Goal: Use online tool/utility: Utilize a website feature to perform a specific function

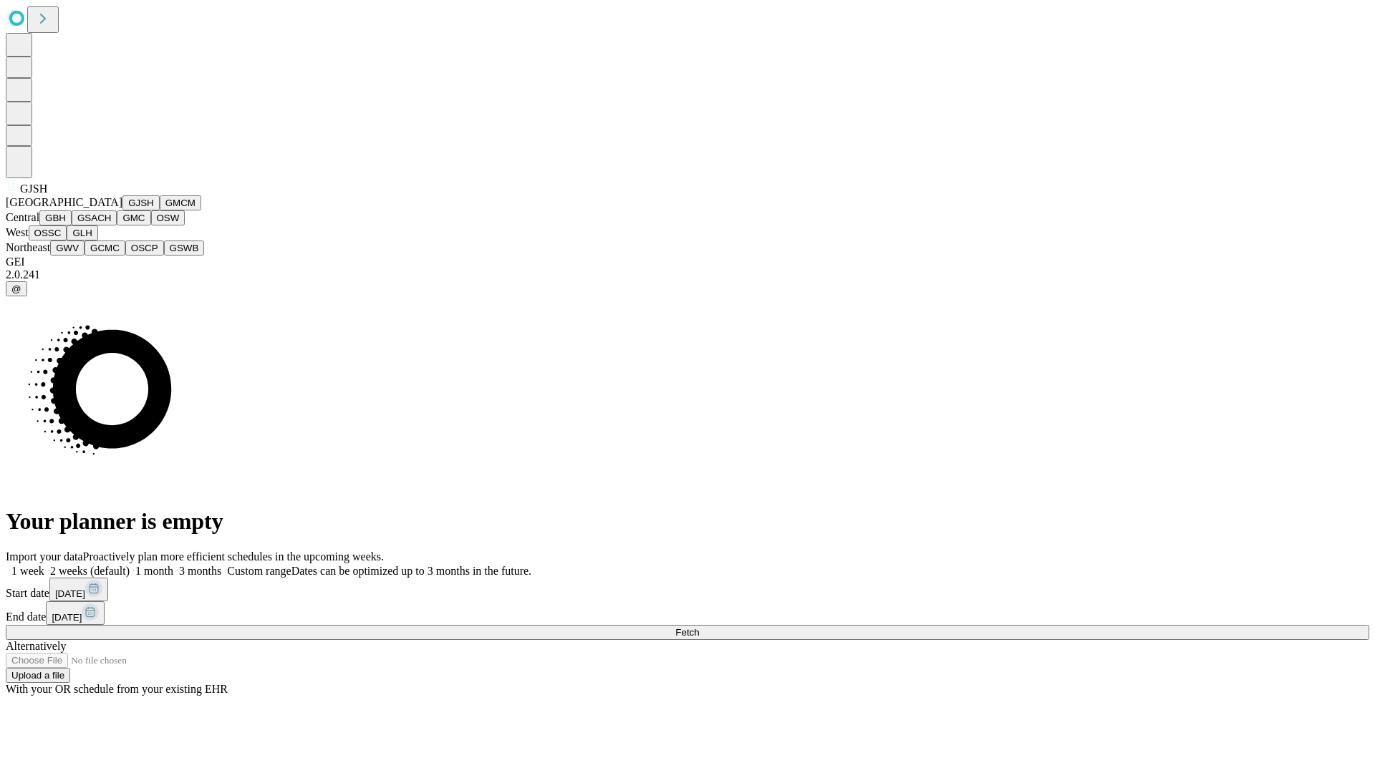
click at [122, 210] on button "GJSH" at bounding box center [140, 202] width 37 height 15
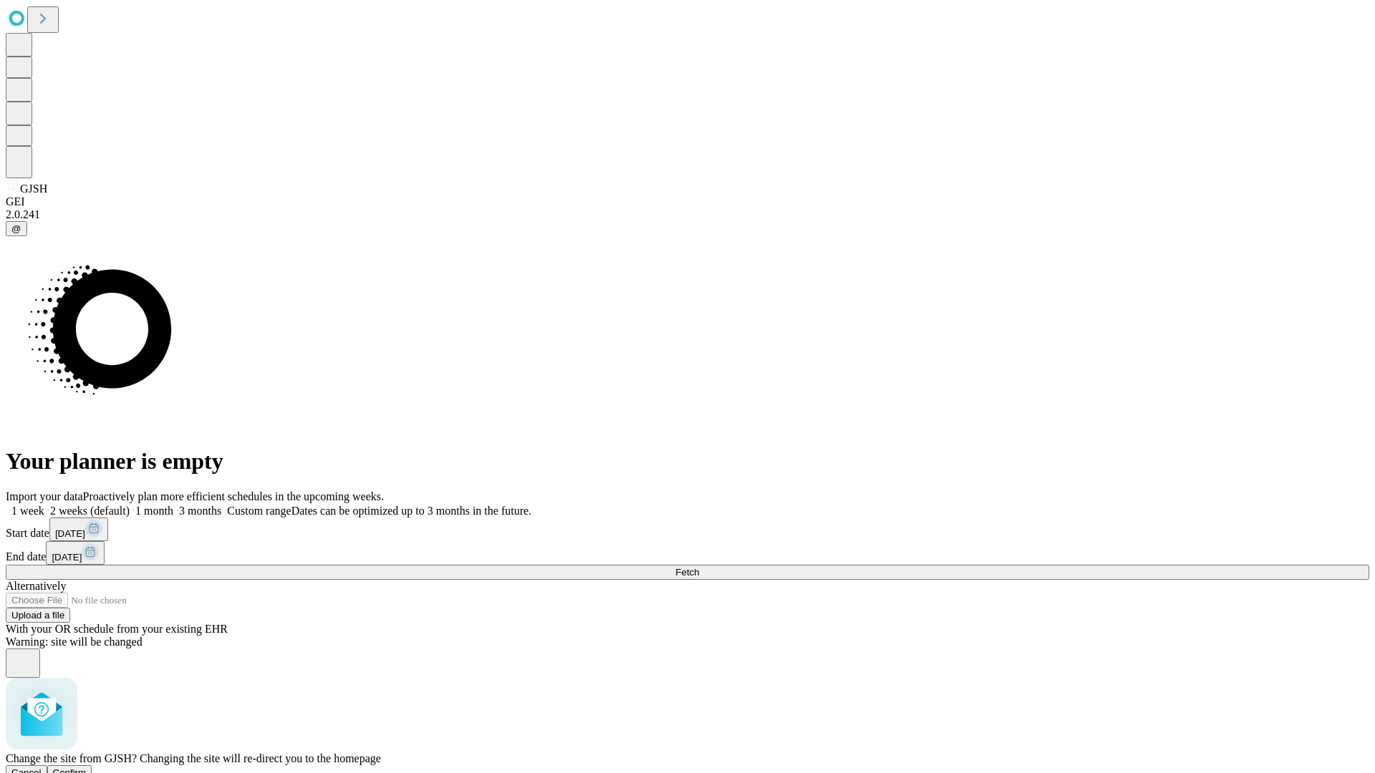
click at [87, 767] on span "Confirm" at bounding box center [70, 772] width 34 height 11
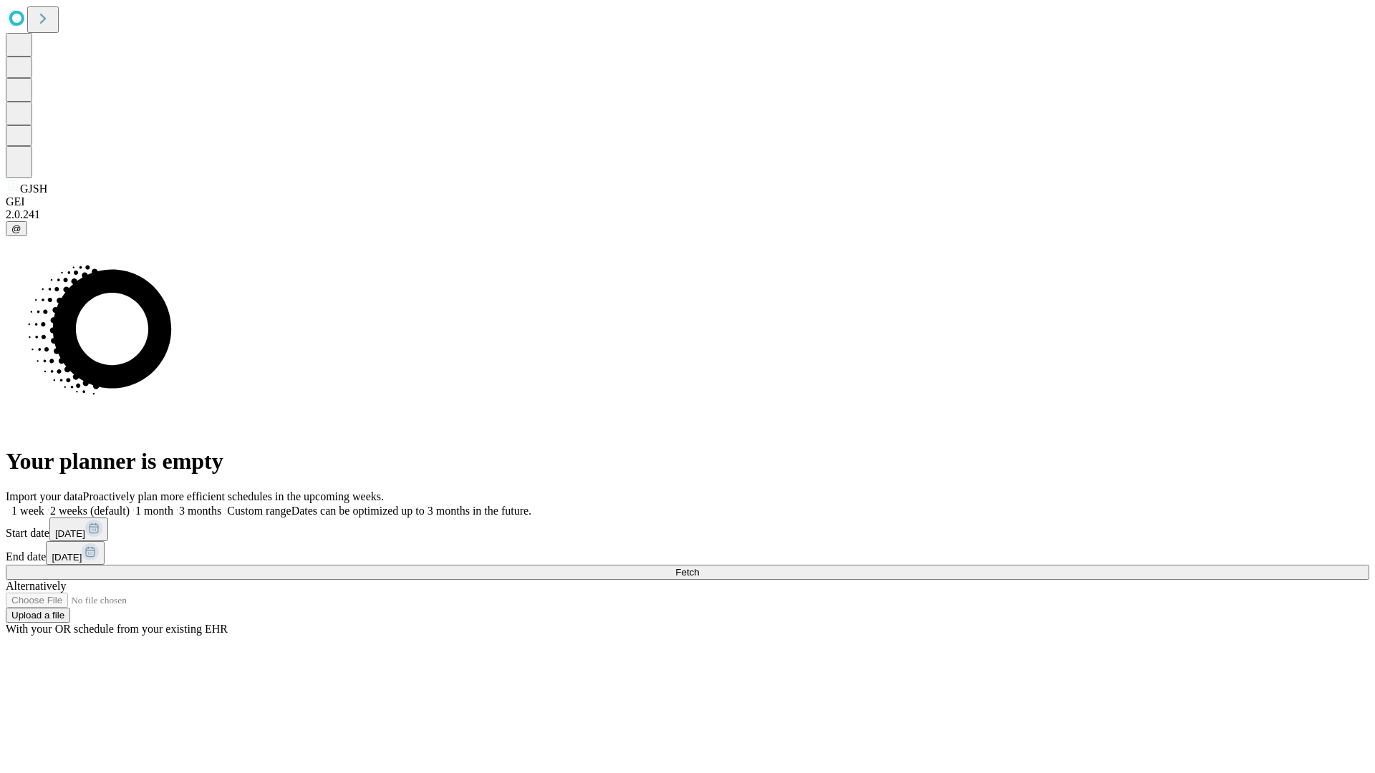
click at [173, 505] on label "1 month" at bounding box center [152, 511] width 44 height 12
click at [699, 567] on span "Fetch" at bounding box center [687, 572] width 24 height 11
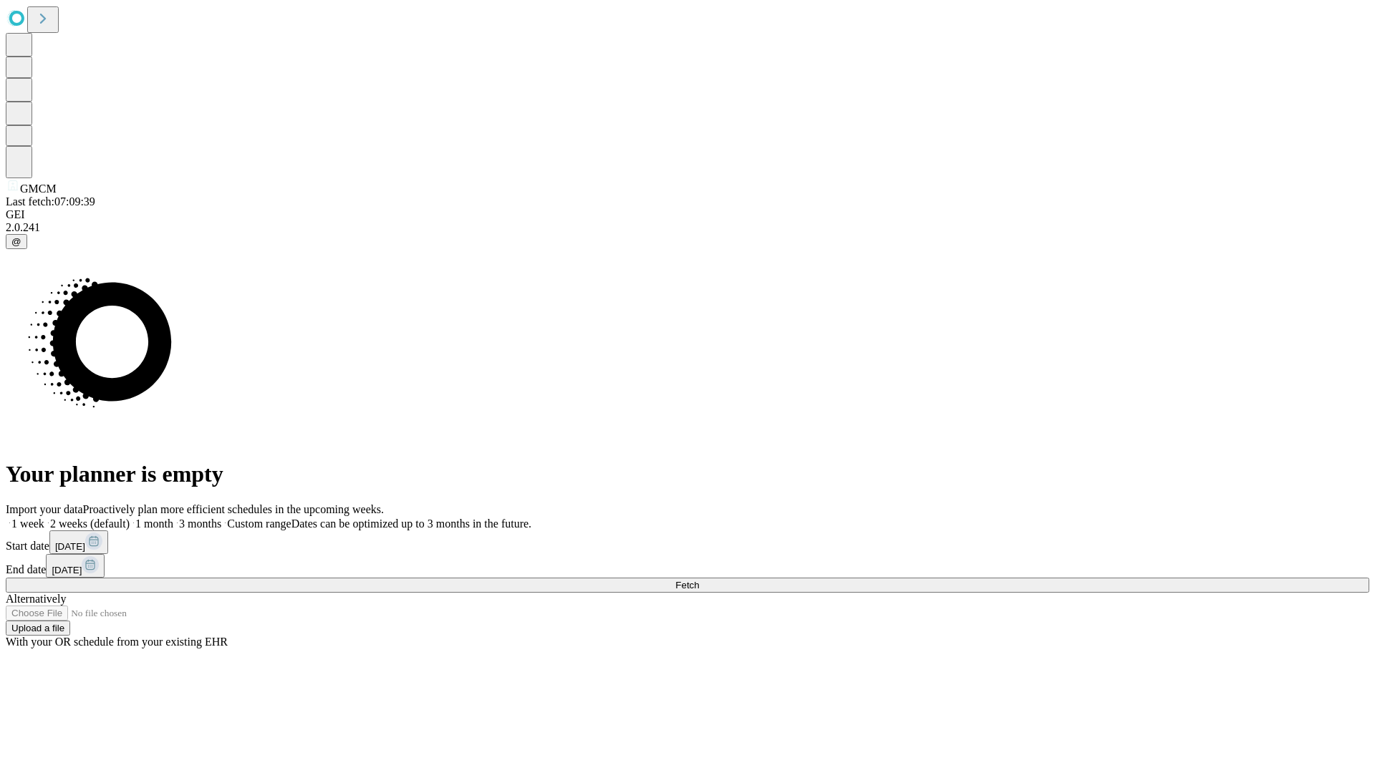
click at [173, 518] on label "1 month" at bounding box center [152, 524] width 44 height 12
click at [699, 580] on span "Fetch" at bounding box center [687, 585] width 24 height 11
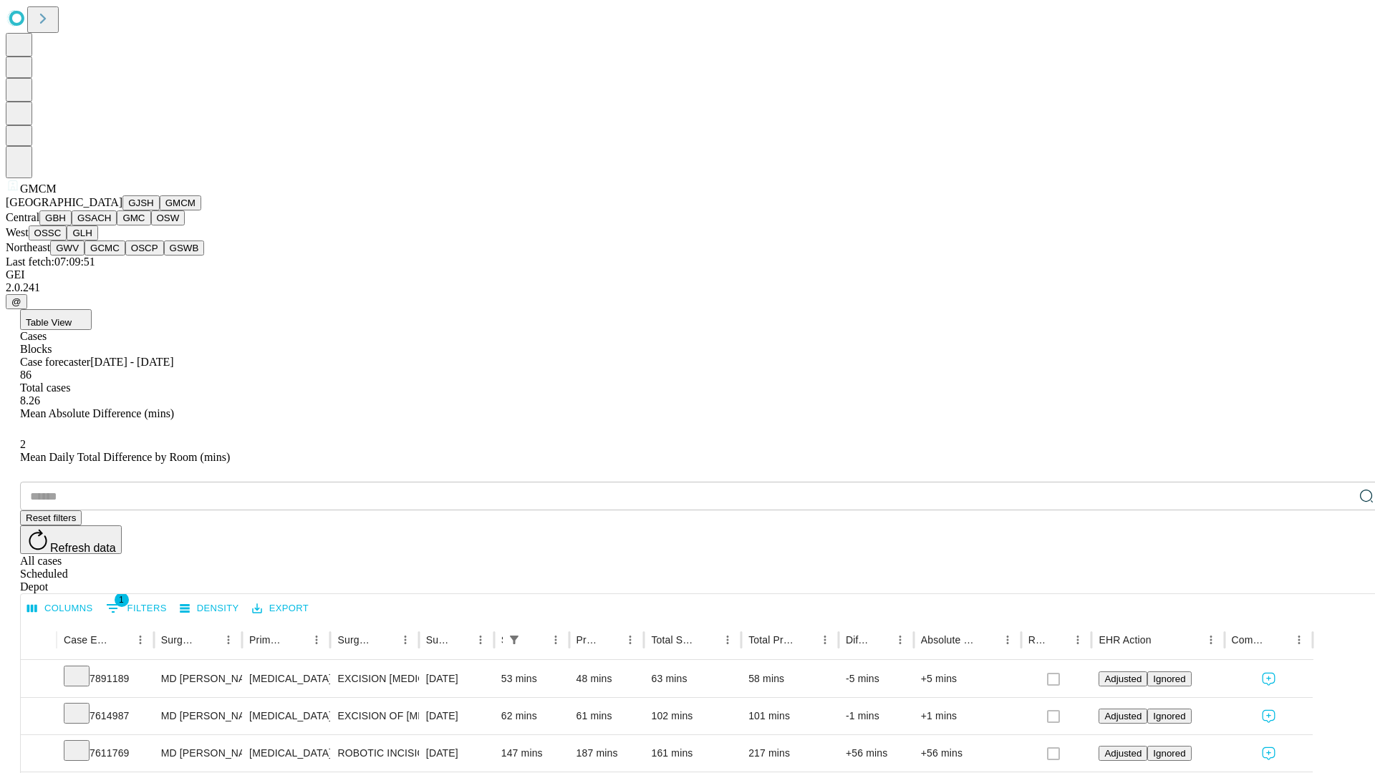
click at [72, 226] on button "GBH" at bounding box center [55, 217] width 32 height 15
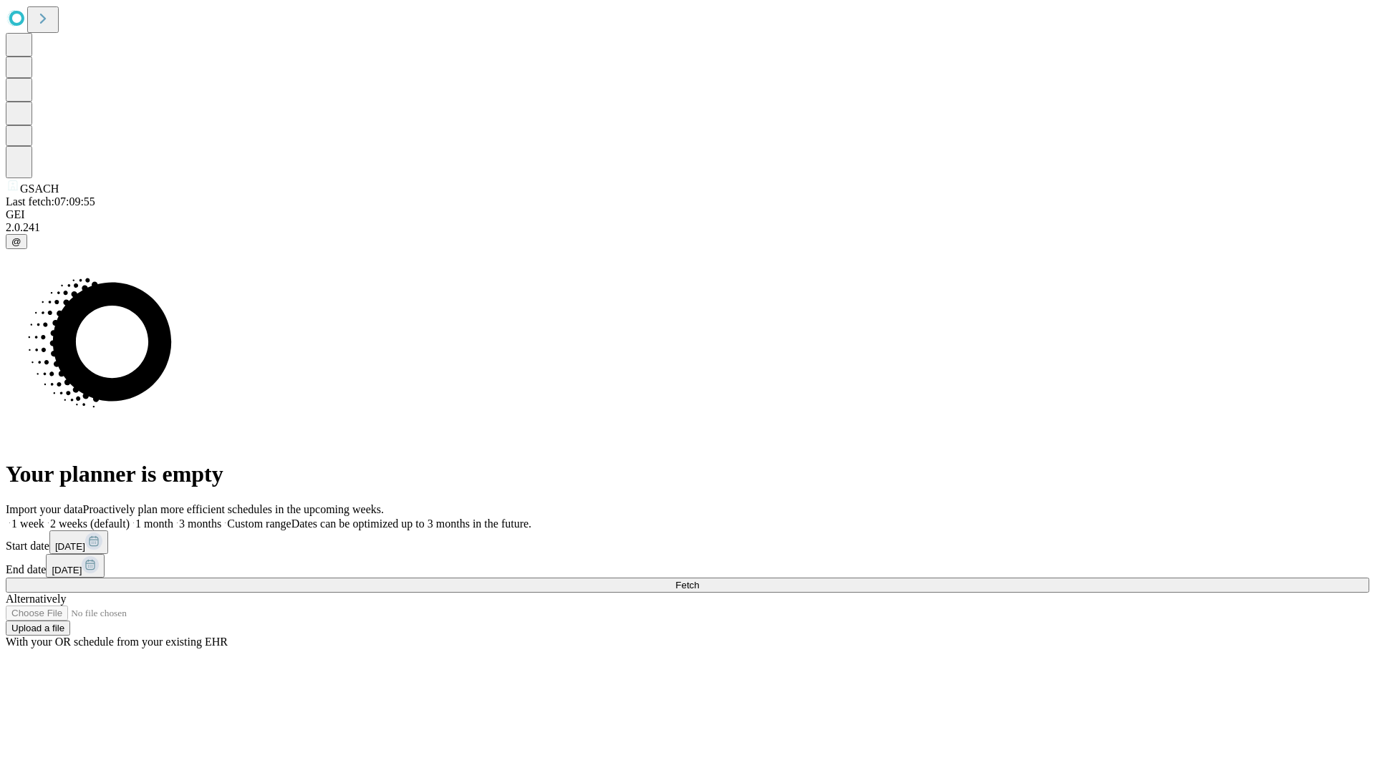
click at [173, 518] on label "1 month" at bounding box center [152, 524] width 44 height 12
click at [699, 580] on span "Fetch" at bounding box center [687, 585] width 24 height 11
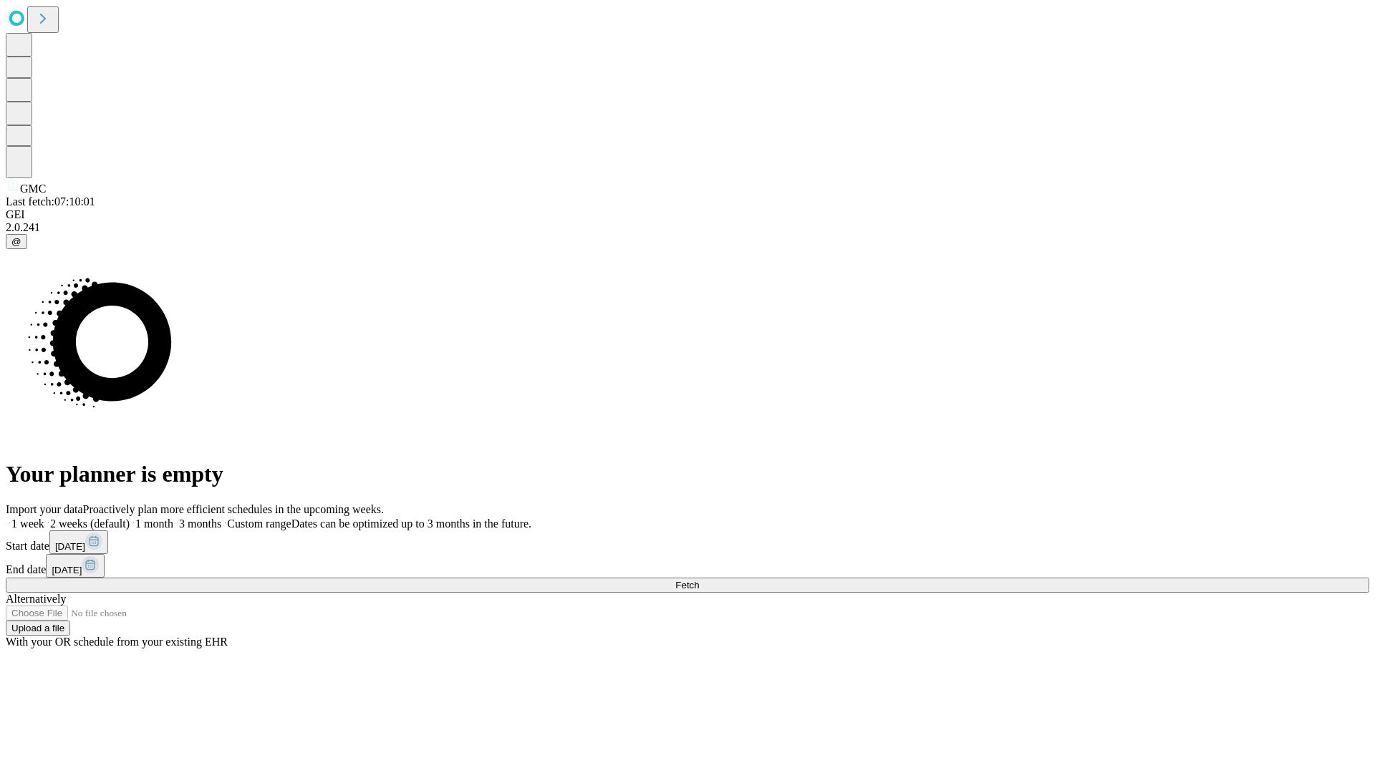
click at [173, 518] on label "1 month" at bounding box center [152, 524] width 44 height 12
click at [699, 580] on span "Fetch" at bounding box center [687, 585] width 24 height 11
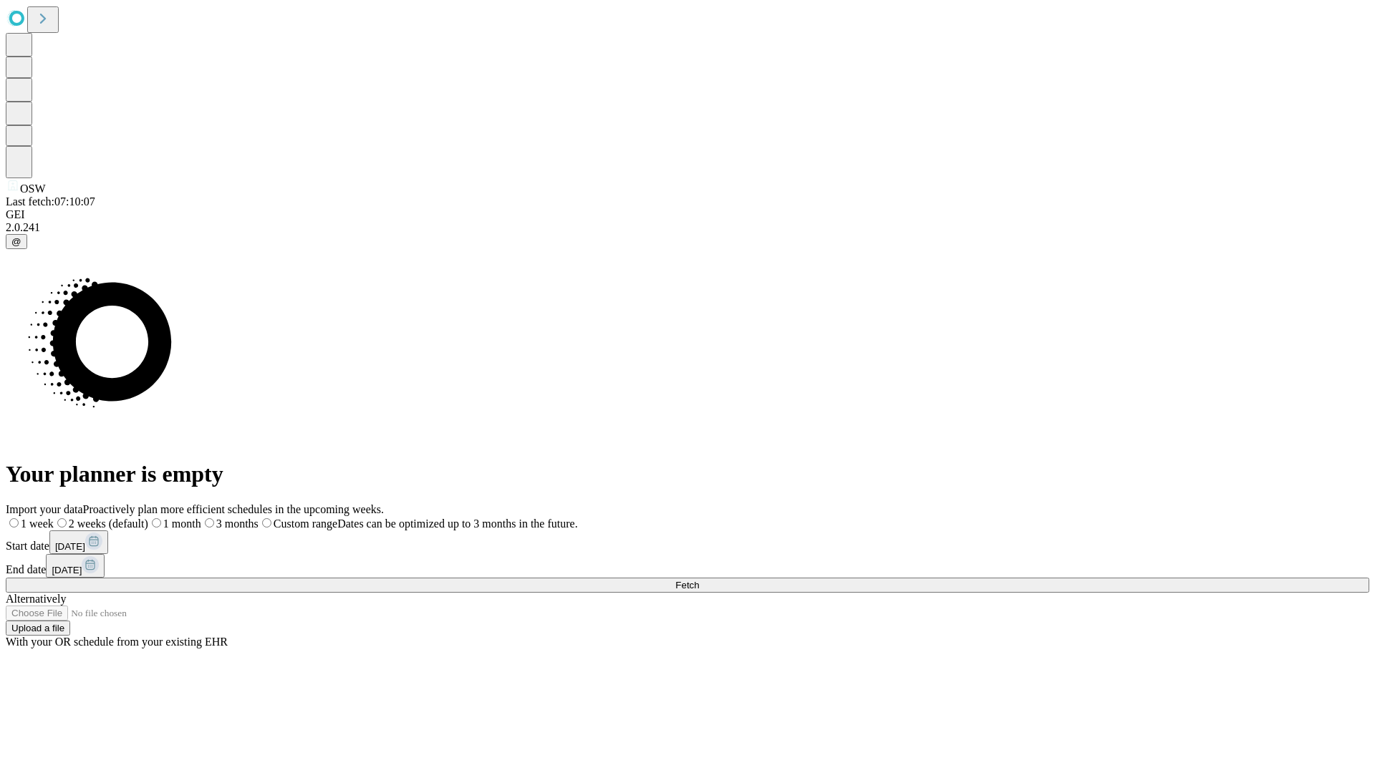
click at [201, 518] on label "1 month" at bounding box center [174, 524] width 53 height 12
click at [699, 580] on span "Fetch" at bounding box center [687, 585] width 24 height 11
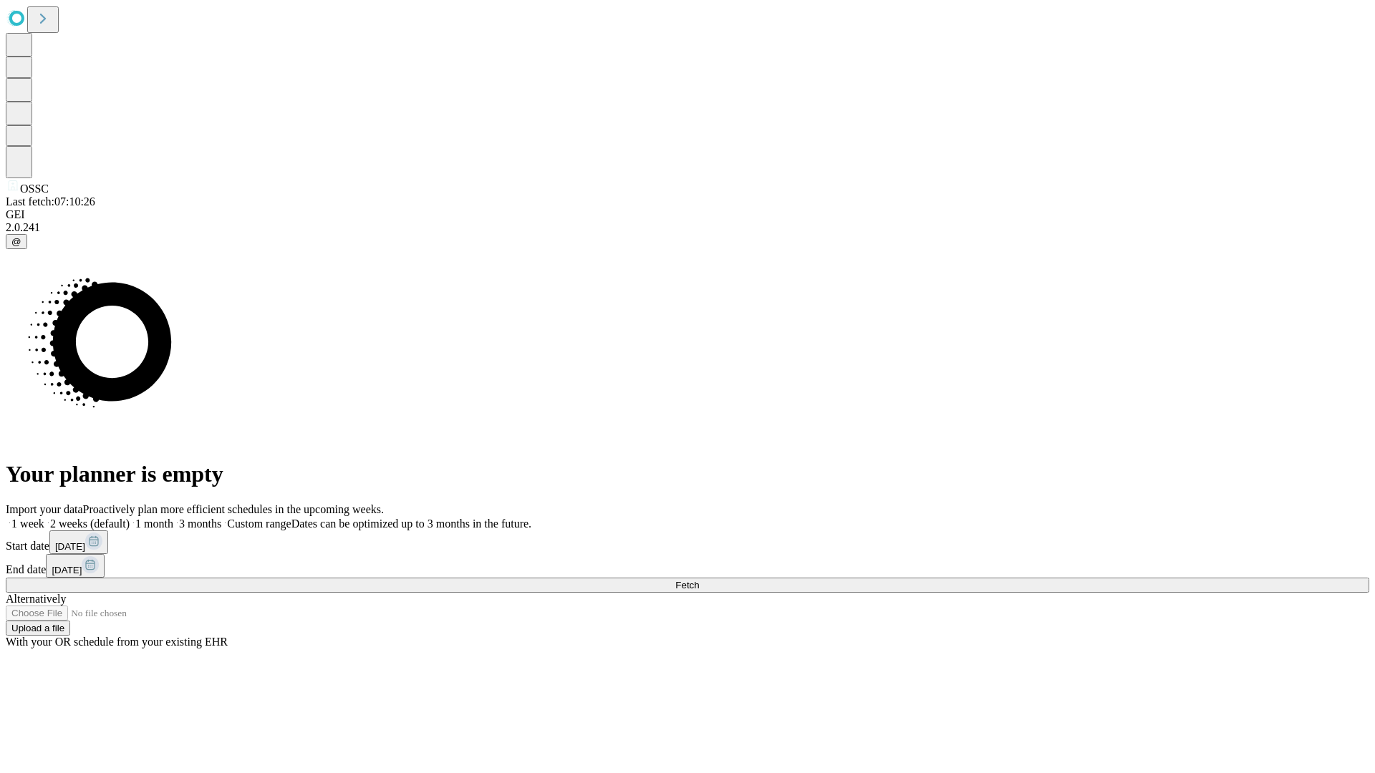
click at [699, 580] on span "Fetch" at bounding box center [687, 585] width 24 height 11
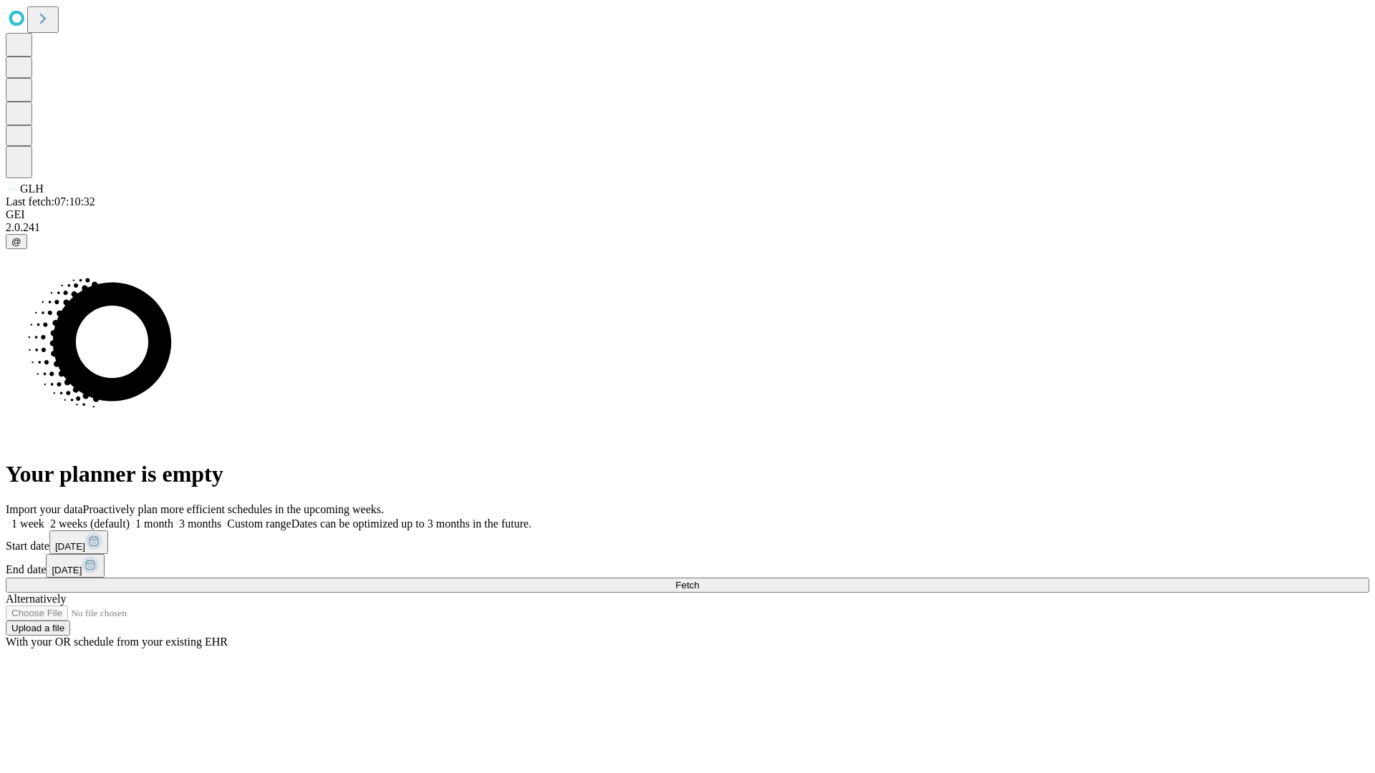
click at [699, 580] on span "Fetch" at bounding box center [687, 585] width 24 height 11
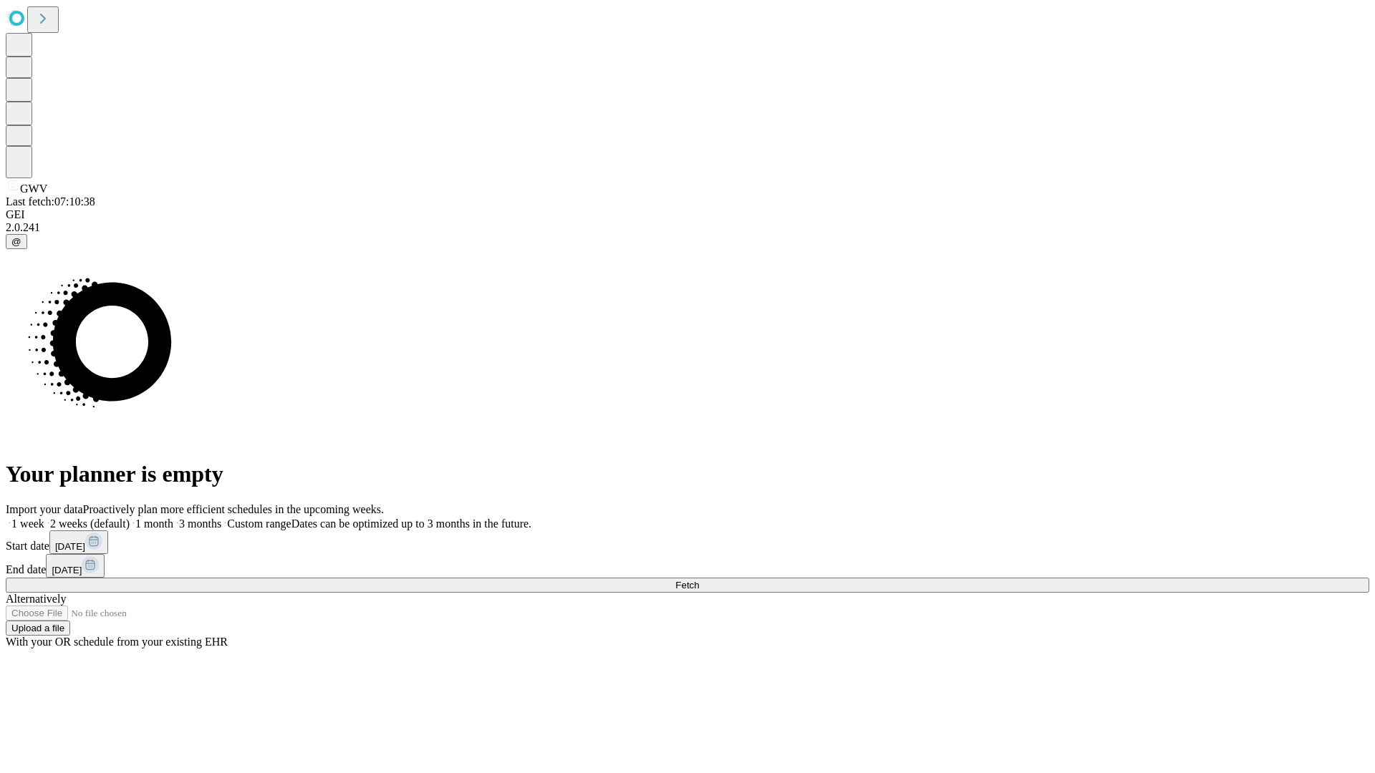
click at [173, 518] on label "1 month" at bounding box center [152, 524] width 44 height 12
click at [699, 580] on span "Fetch" at bounding box center [687, 585] width 24 height 11
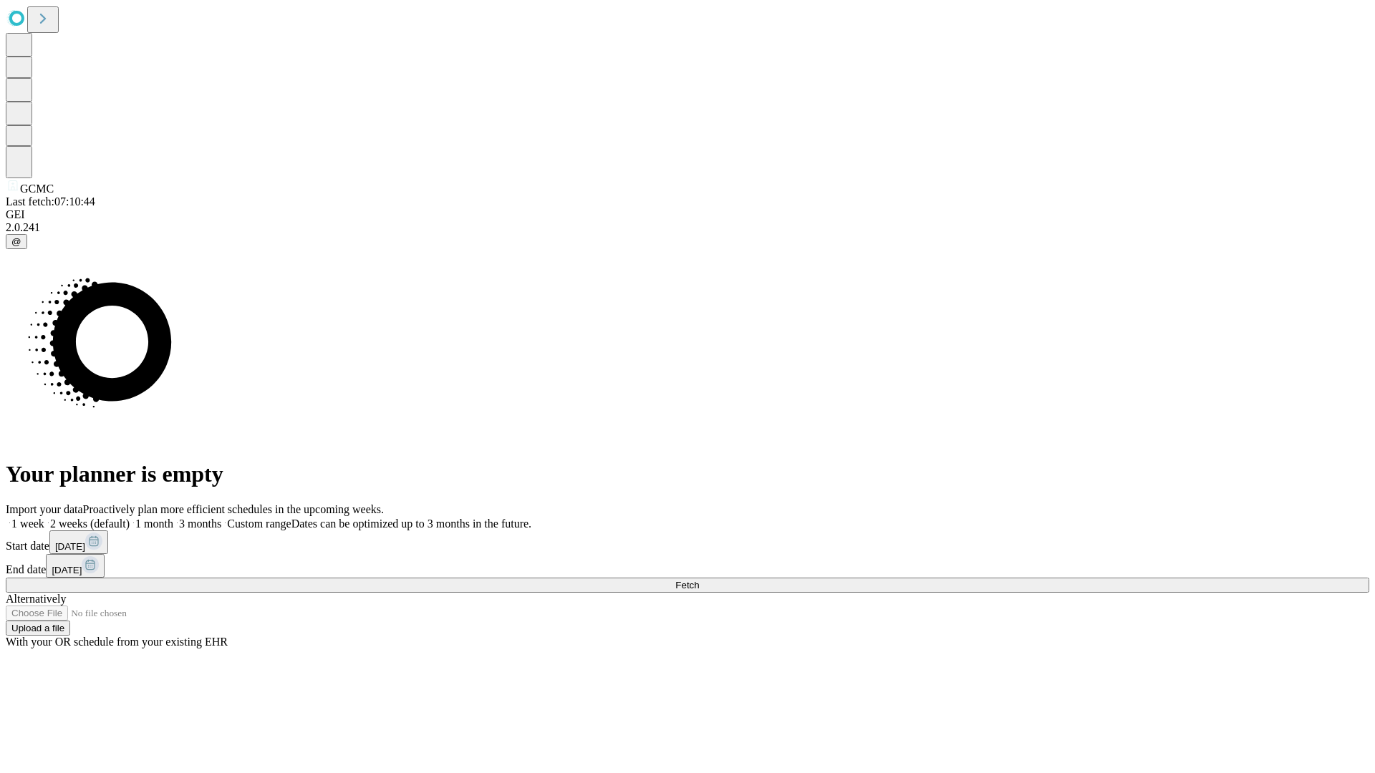
click at [173, 518] on label "1 month" at bounding box center [152, 524] width 44 height 12
click at [699, 580] on span "Fetch" at bounding box center [687, 585] width 24 height 11
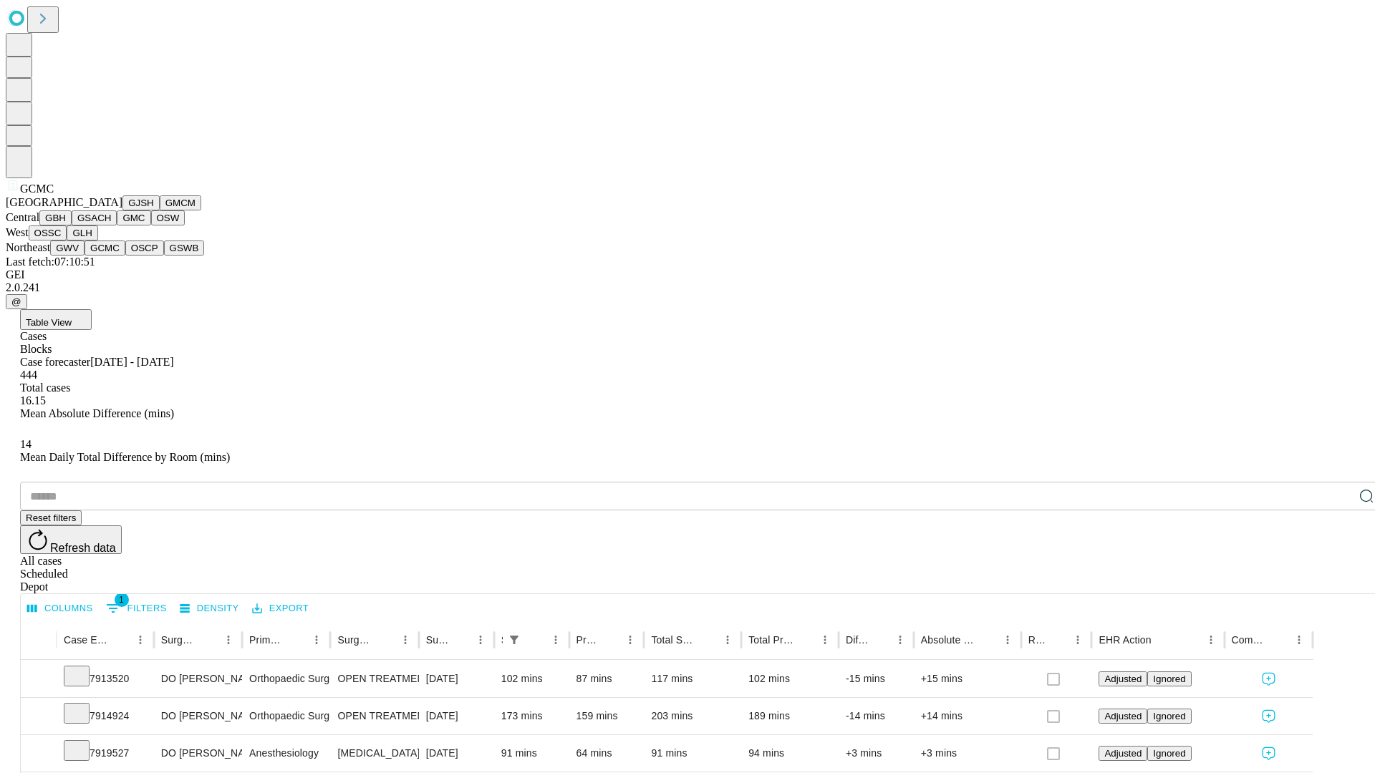
click at [125, 256] on button "OSCP" at bounding box center [144, 248] width 39 height 15
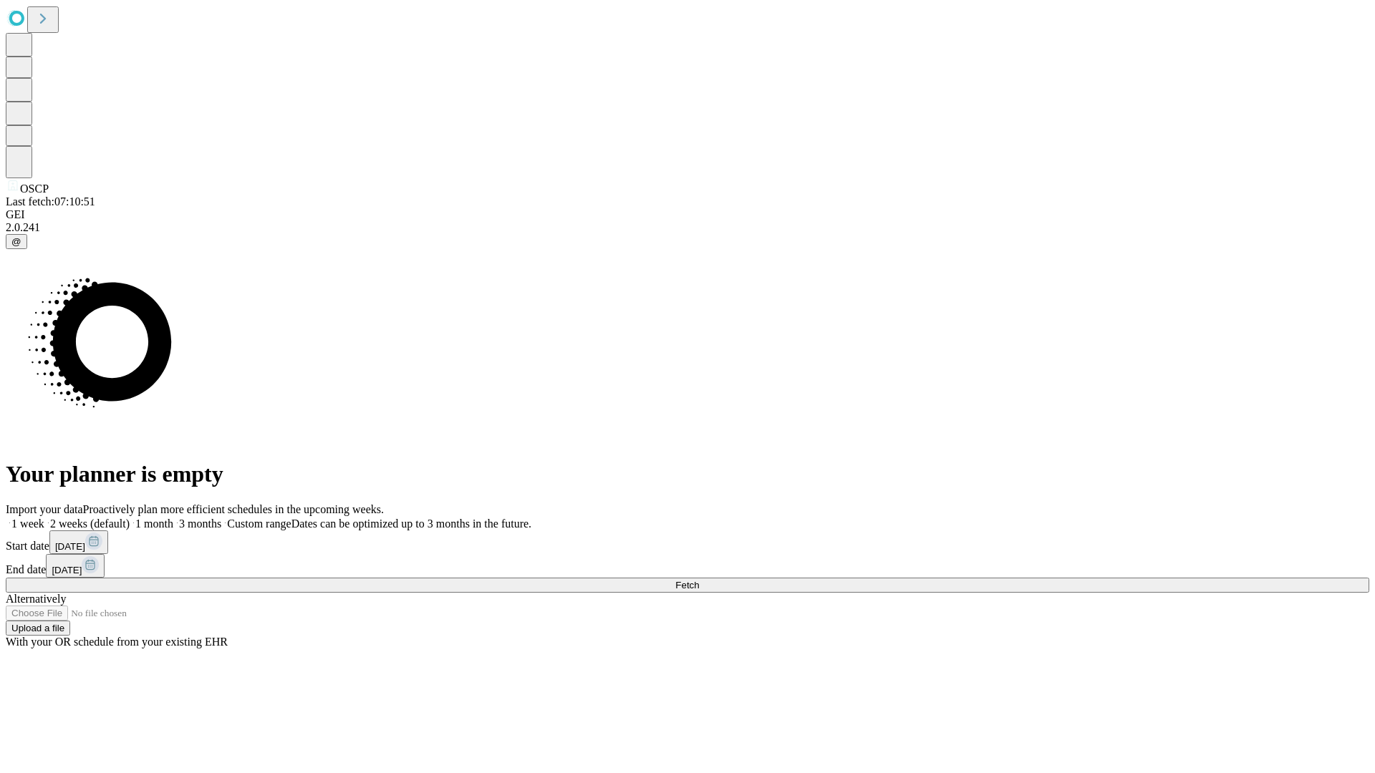
click at [173, 518] on label "1 month" at bounding box center [152, 524] width 44 height 12
click at [699, 580] on span "Fetch" at bounding box center [687, 585] width 24 height 11
